Goal: Transaction & Acquisition: Purchase product/service

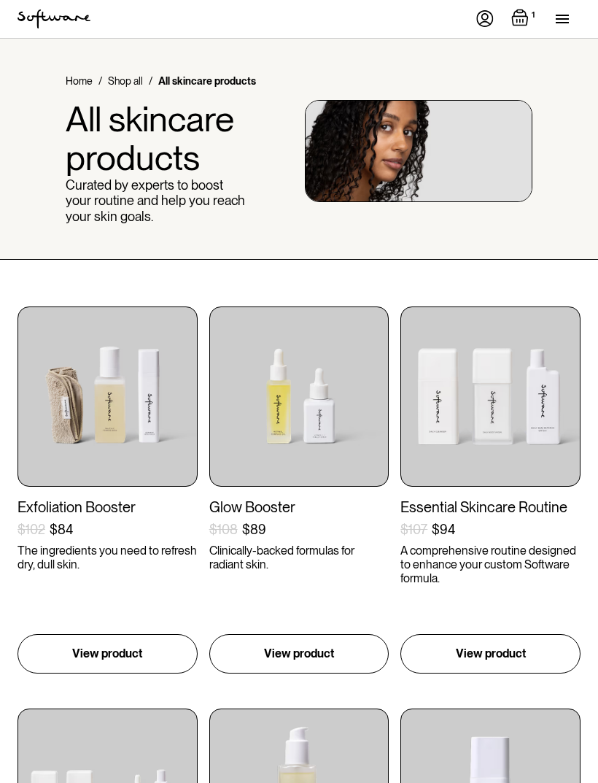
click at [526, 15] on img "Open cart containing 1 items" at bounding box center [520, 18] width 18 height 18
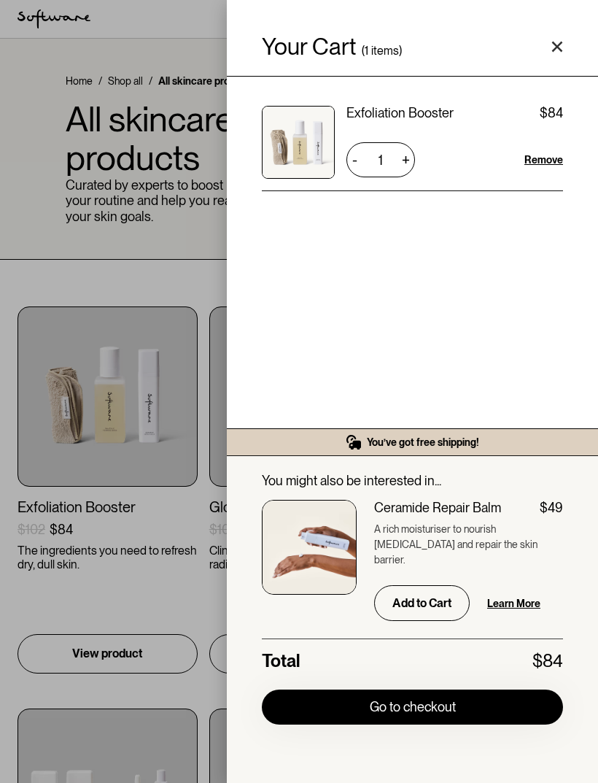
click at [55, 274] on div "Your Cart ( 1 items) Exfoliation Booster $84 $84 1 + - Remove You’ve got free s…" at bounding box center [299, 391] width 598 height 783
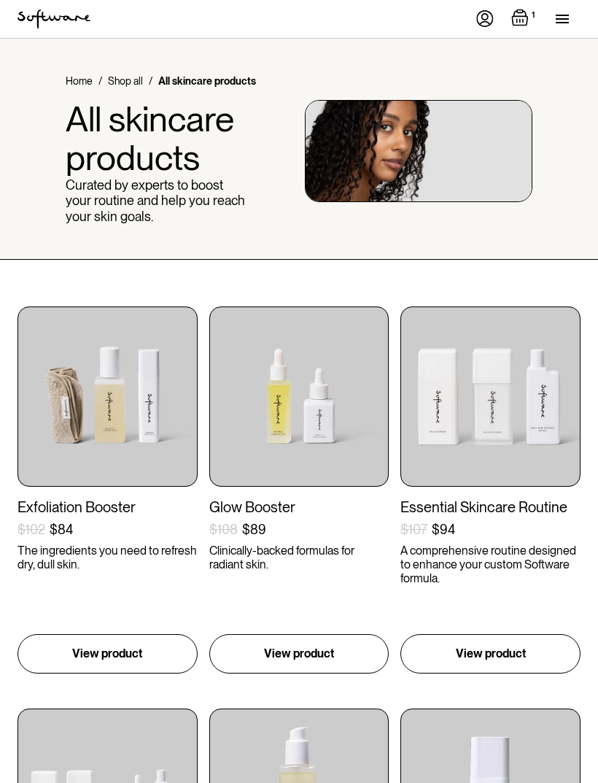
click at [142, 414] on img at bounding box center [108, 396] width 180 height 180
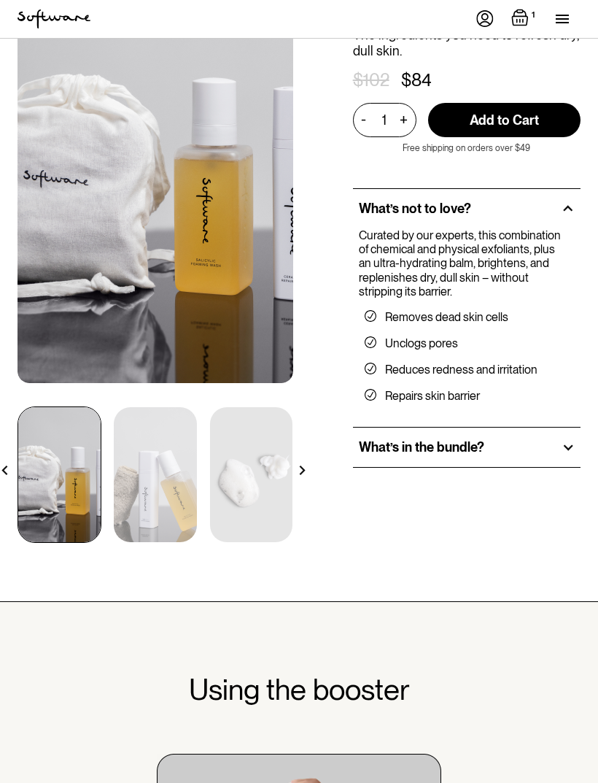
scroll to position [139, 0]
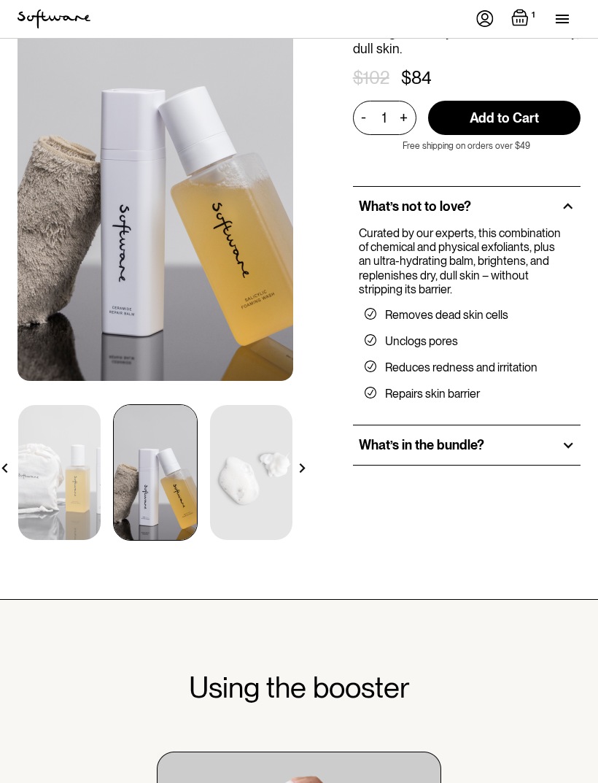
click at [179, 513] on img at bounding box center [155, 472] width 82 height 135
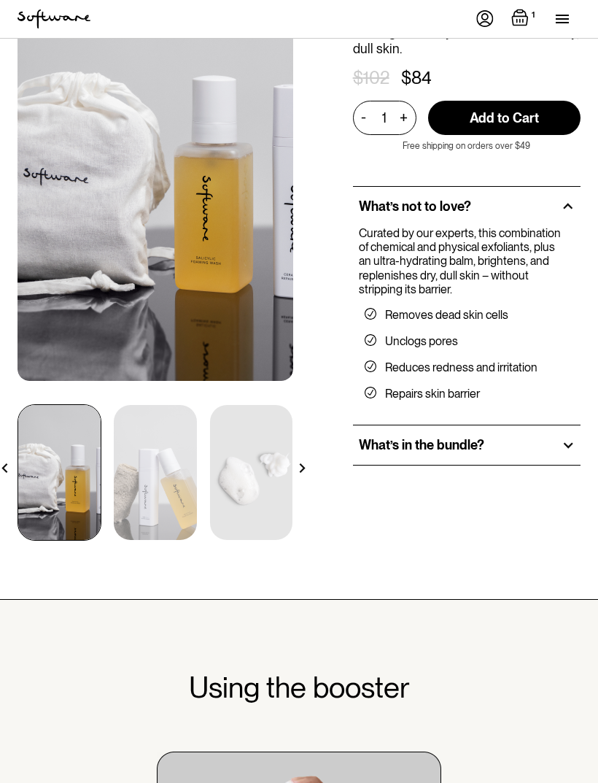
click at [64, 504] on img at bounding box center [59, 472] width 82 height 135
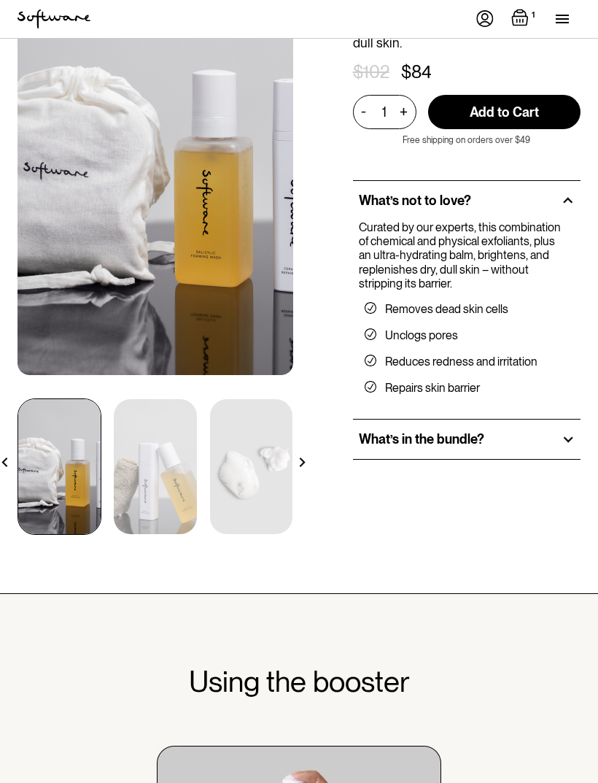
scroll to position [0, 0]
